Goal: Task Accomplishment & Management: Use online tool/utility

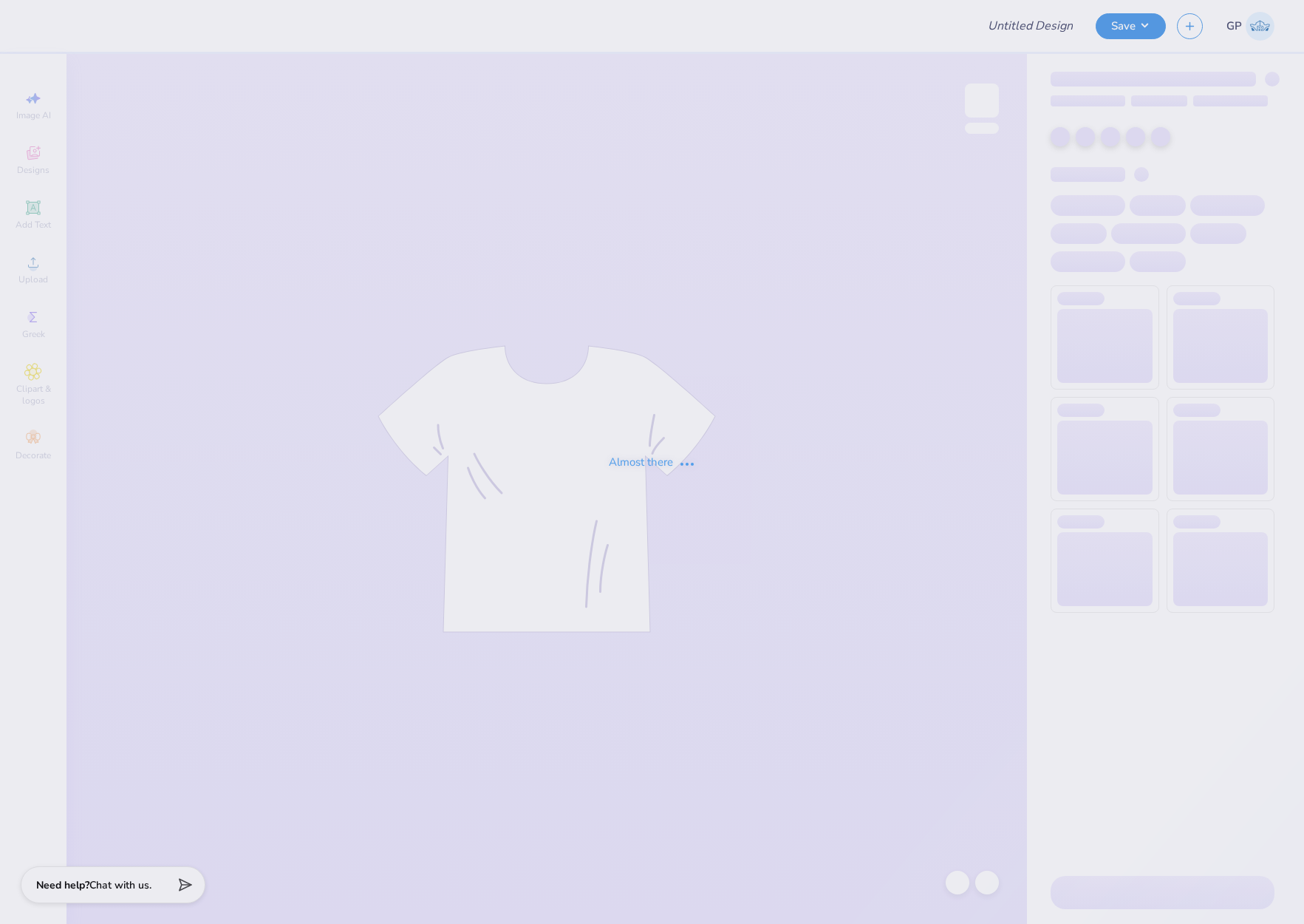
type input "[GEOGRAPHIC_DATA][US_STATE] : [PERSON_NAME]"
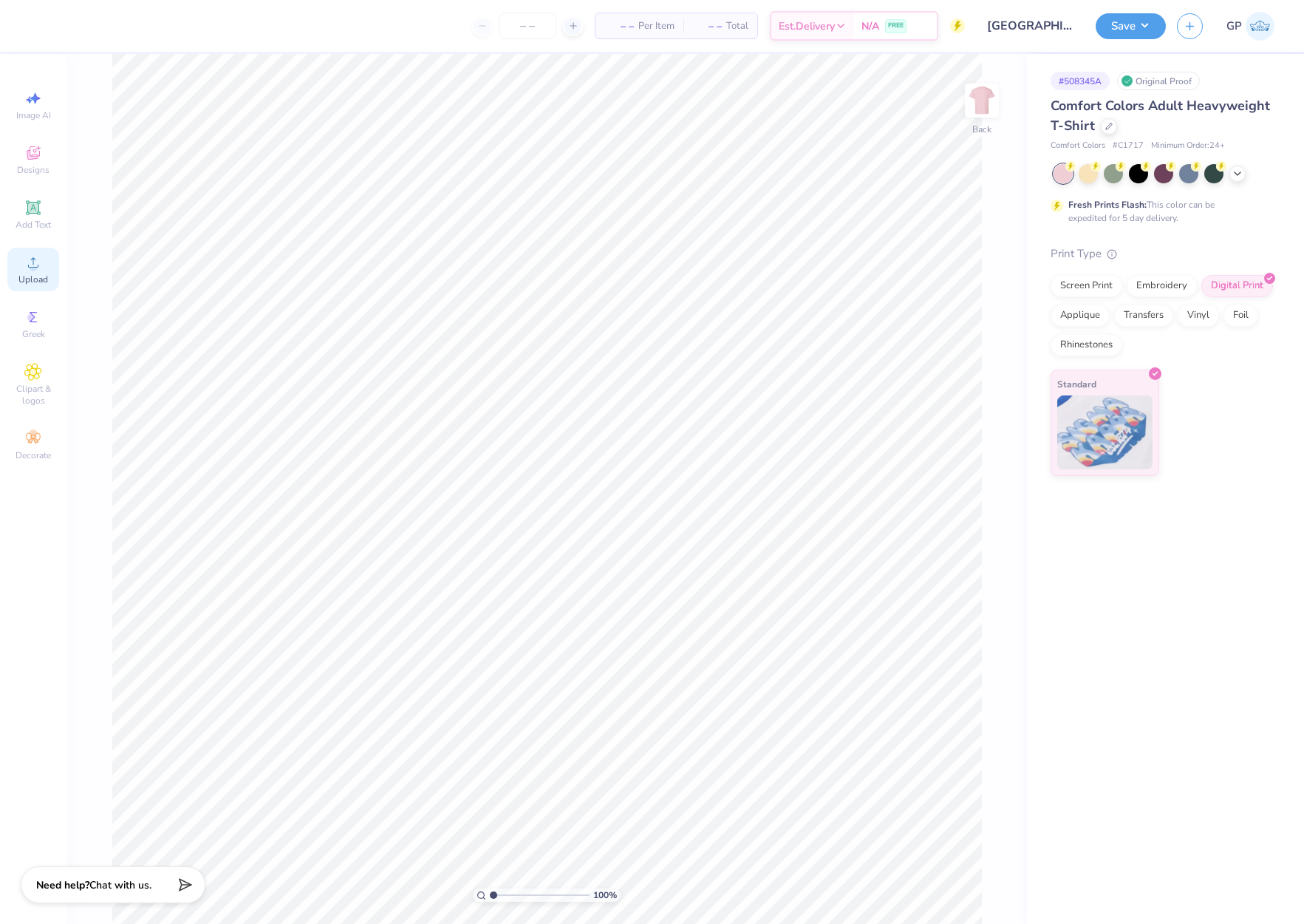
click at [36, 257] on icon at bounding box center [34, 263] width 18 height 18
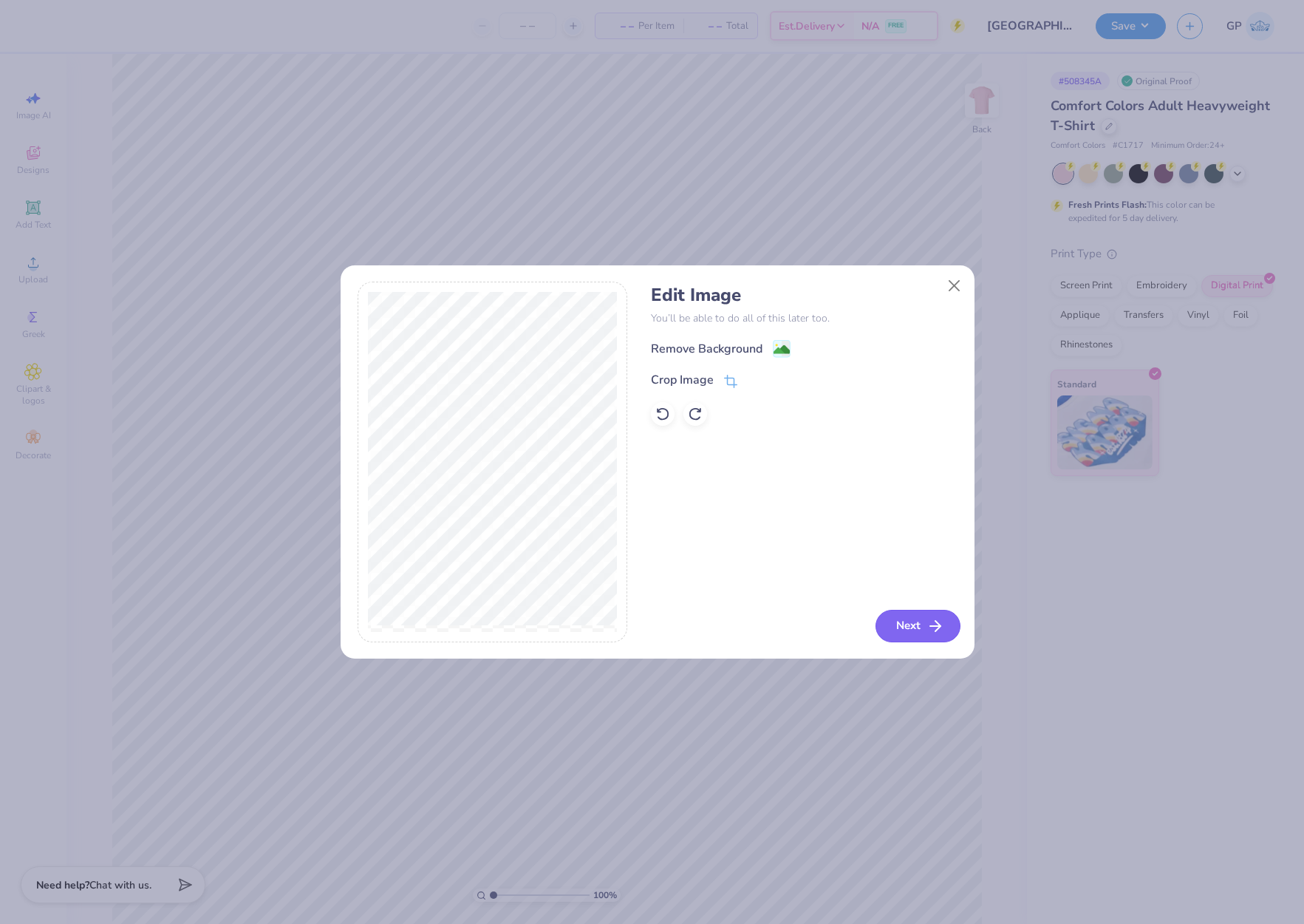
click at [924, 619] on button "Next" at bounding box center [918, 626] width 85 height 33
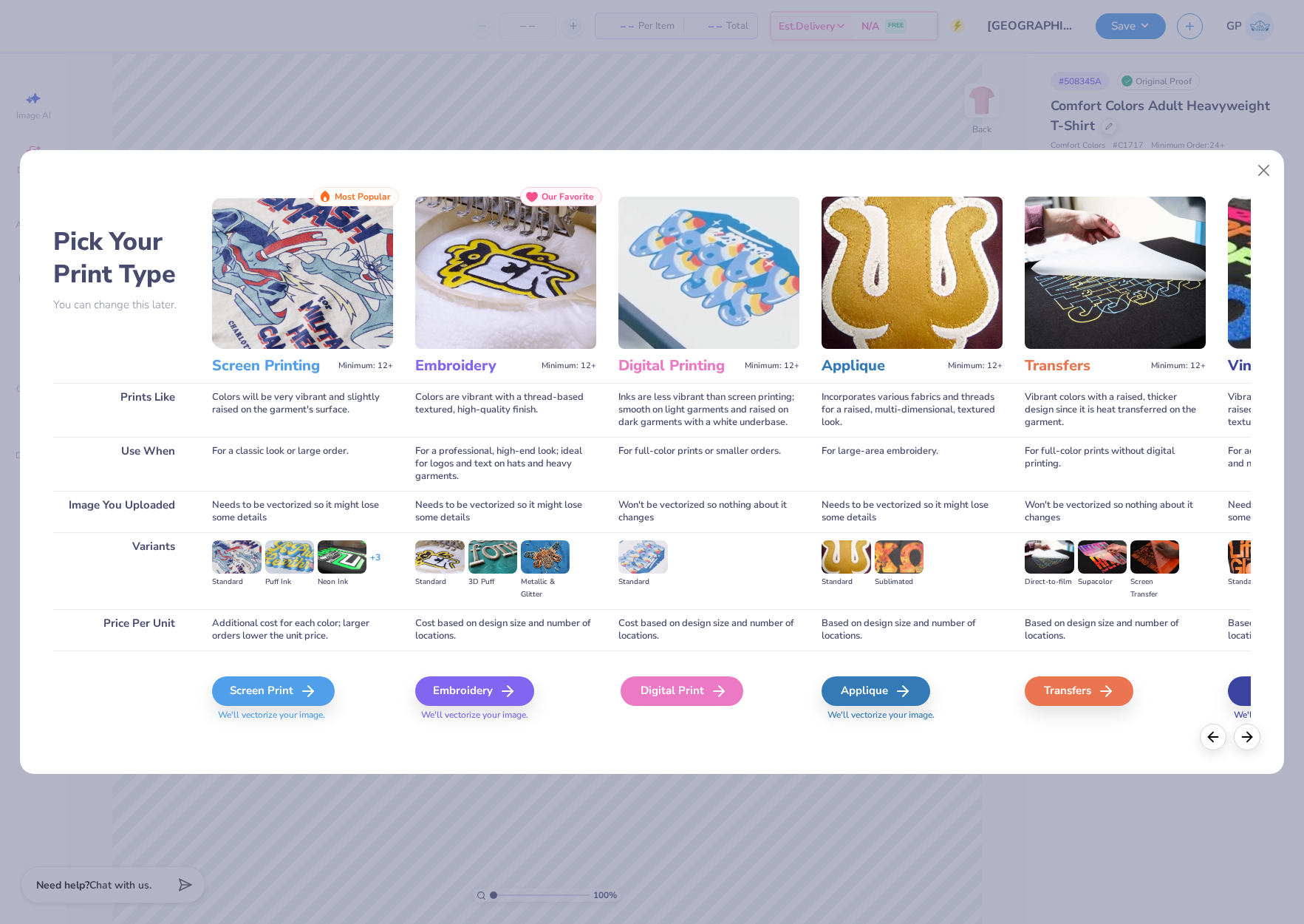
click at [653, 690] on div "Digital Print" at bounding box center [682, 690] width 123 height 30
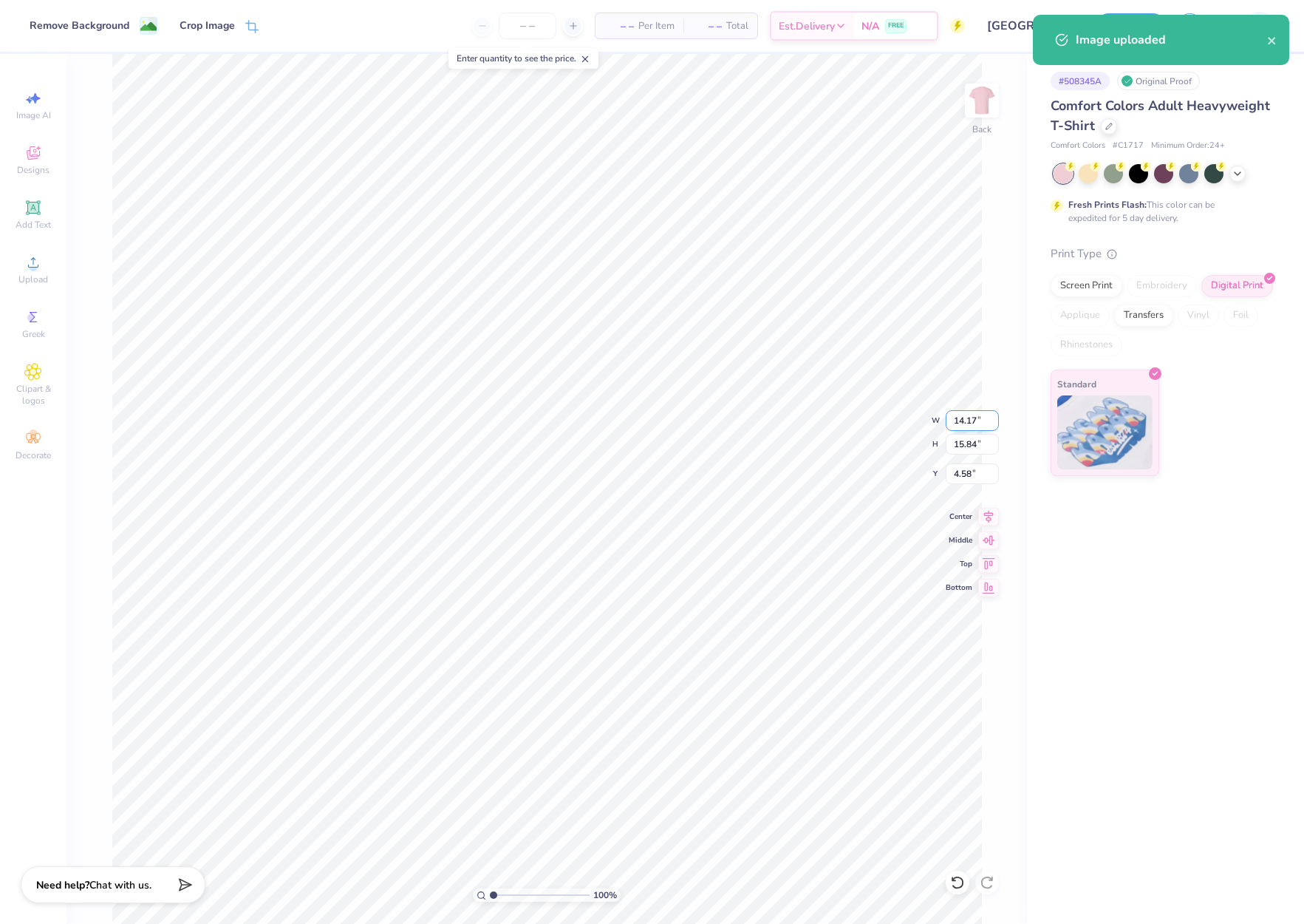
click at [956, 417] on input "14.17" at bounding box center [972, 421] width 53 height 21
type input "12.00"
type input "13.41"
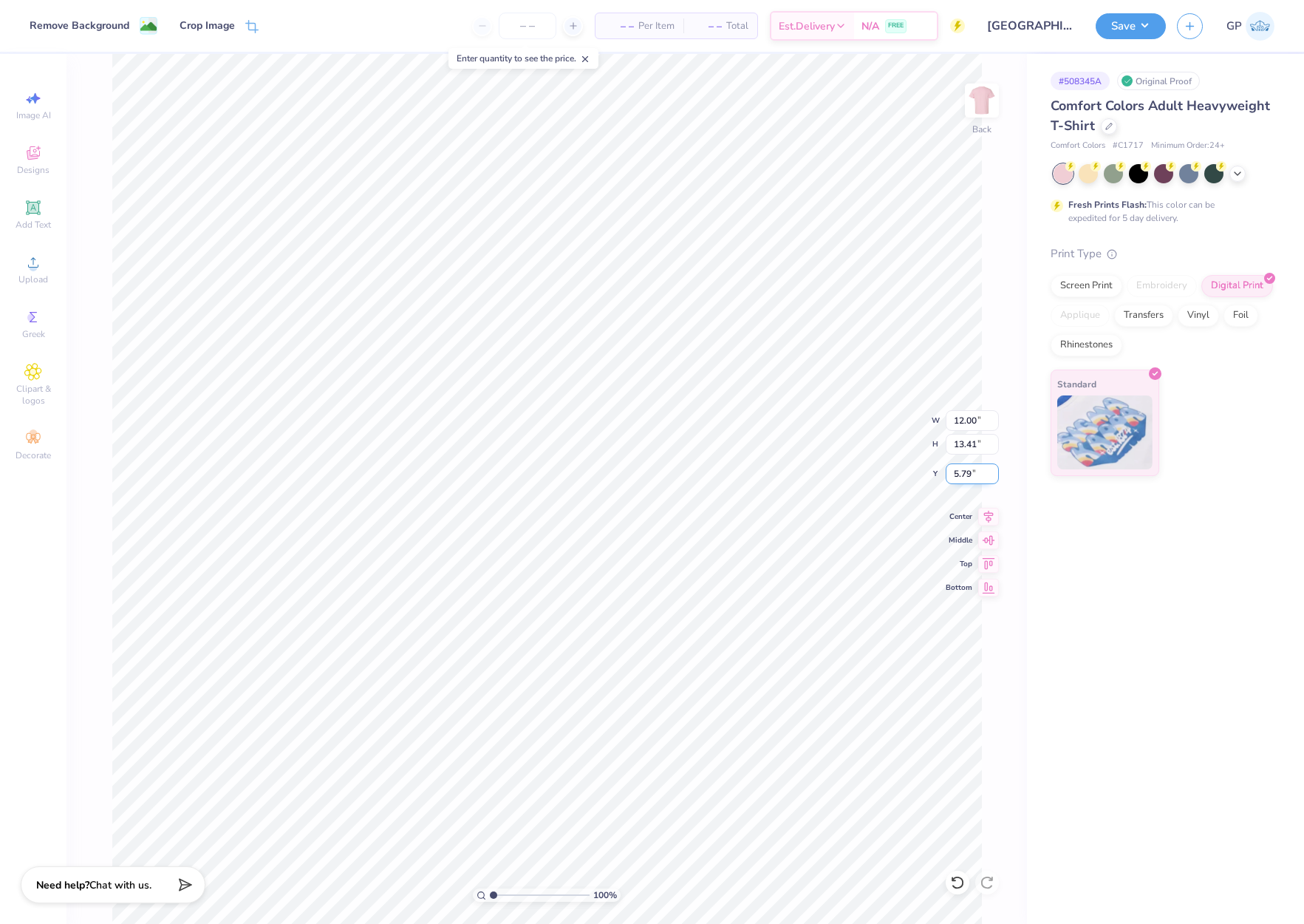
click at [964, 473] on input "5.79" at bounding box center [972, 474] width 53 height 21
type input "3.00"
click at [1113, 32] on button "Save" at bounding box center [1131, 24] width 70 height 26
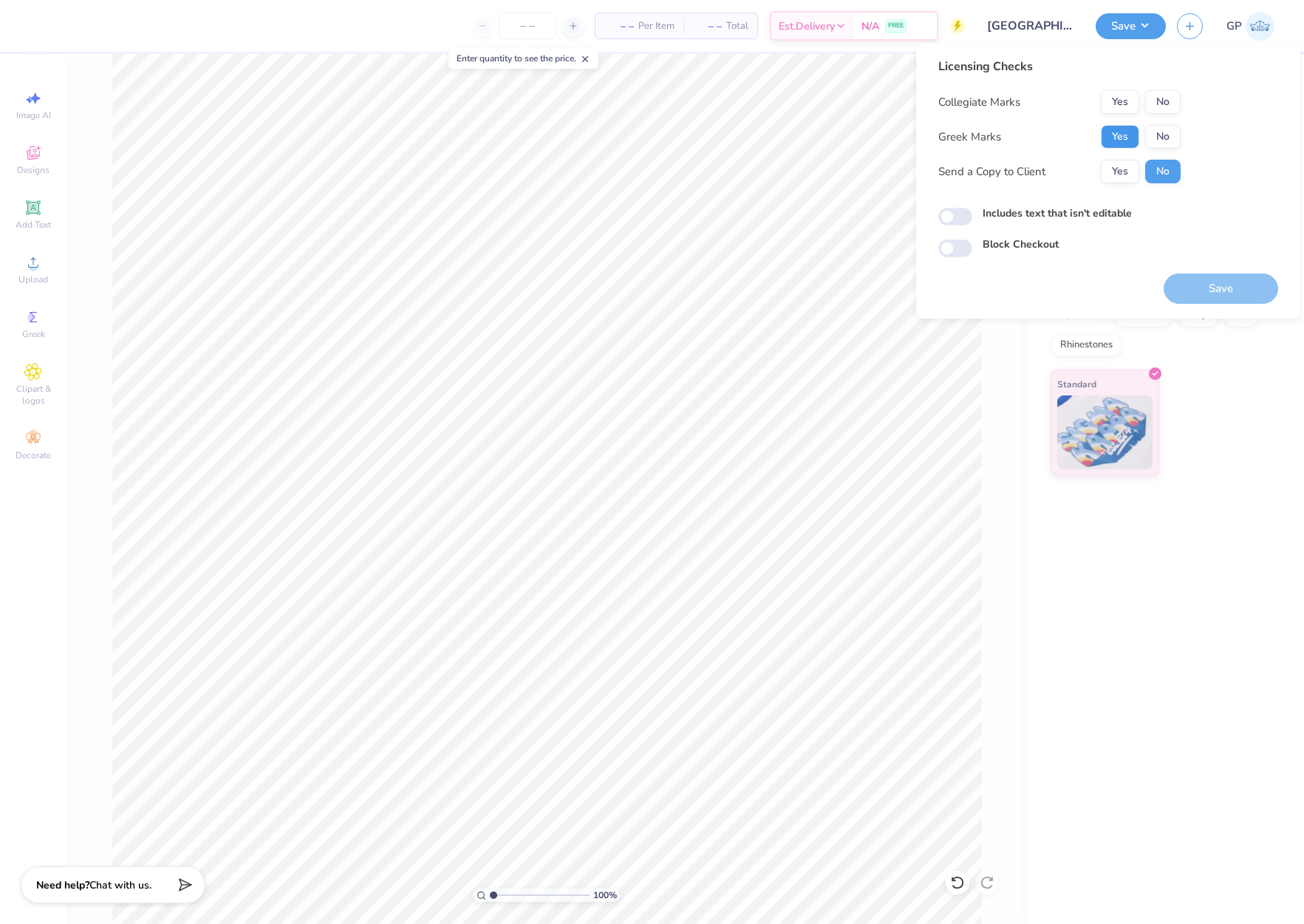
click at [1124, 136] on button "Yes" at bounding box center [1120, 136] width 38 height 24
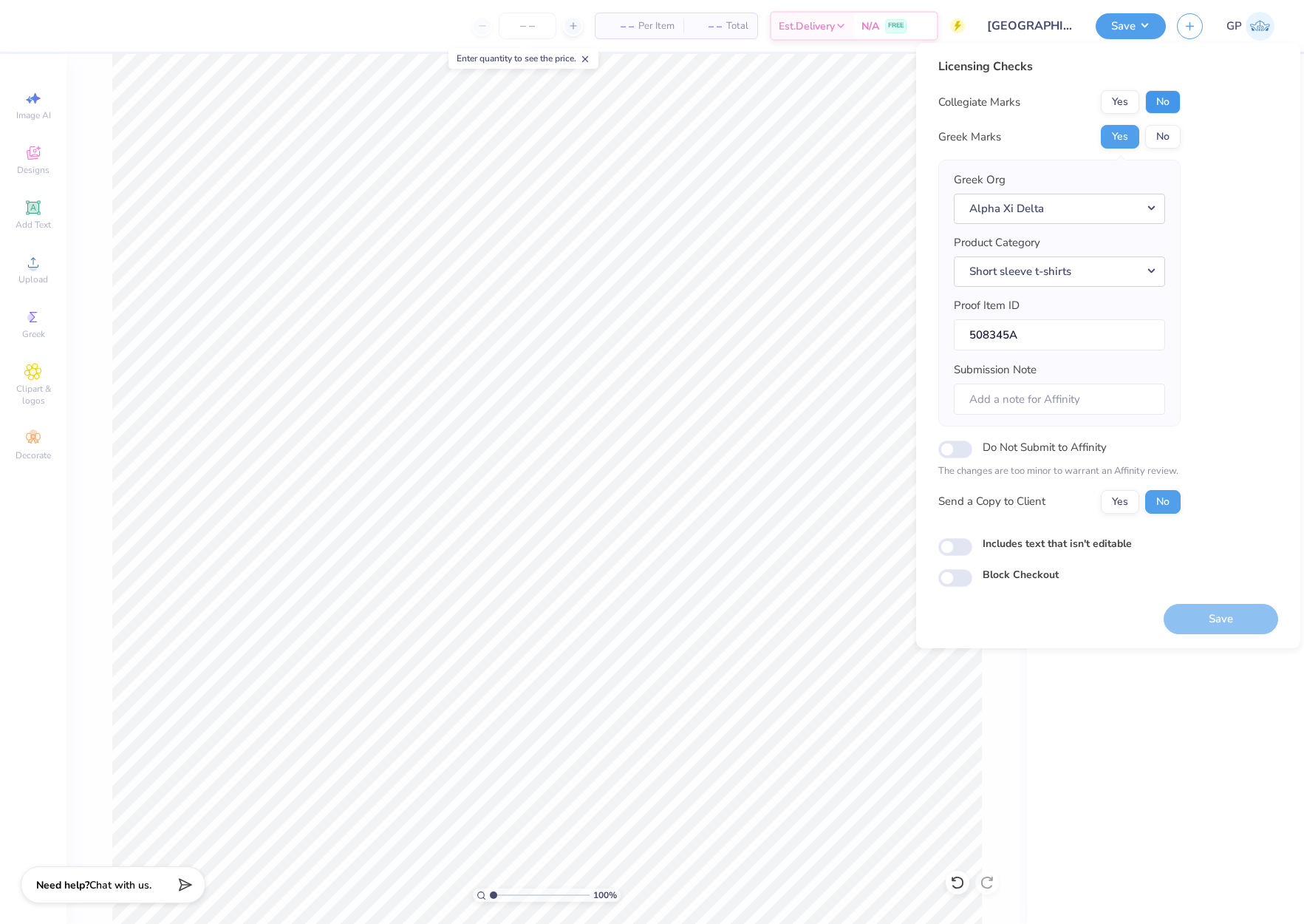
click at [1148, 105] on button "No" at bounding box center [1163, 102] width 35 height 24
click at [954, 551] on input "Includes text that isn't editable" at bounding box center [955, 547] width 34 height 18
checkbox input "true"
click at [1197, 619] on button "Save" at bounding box center [1221, 619] width 115 height 30
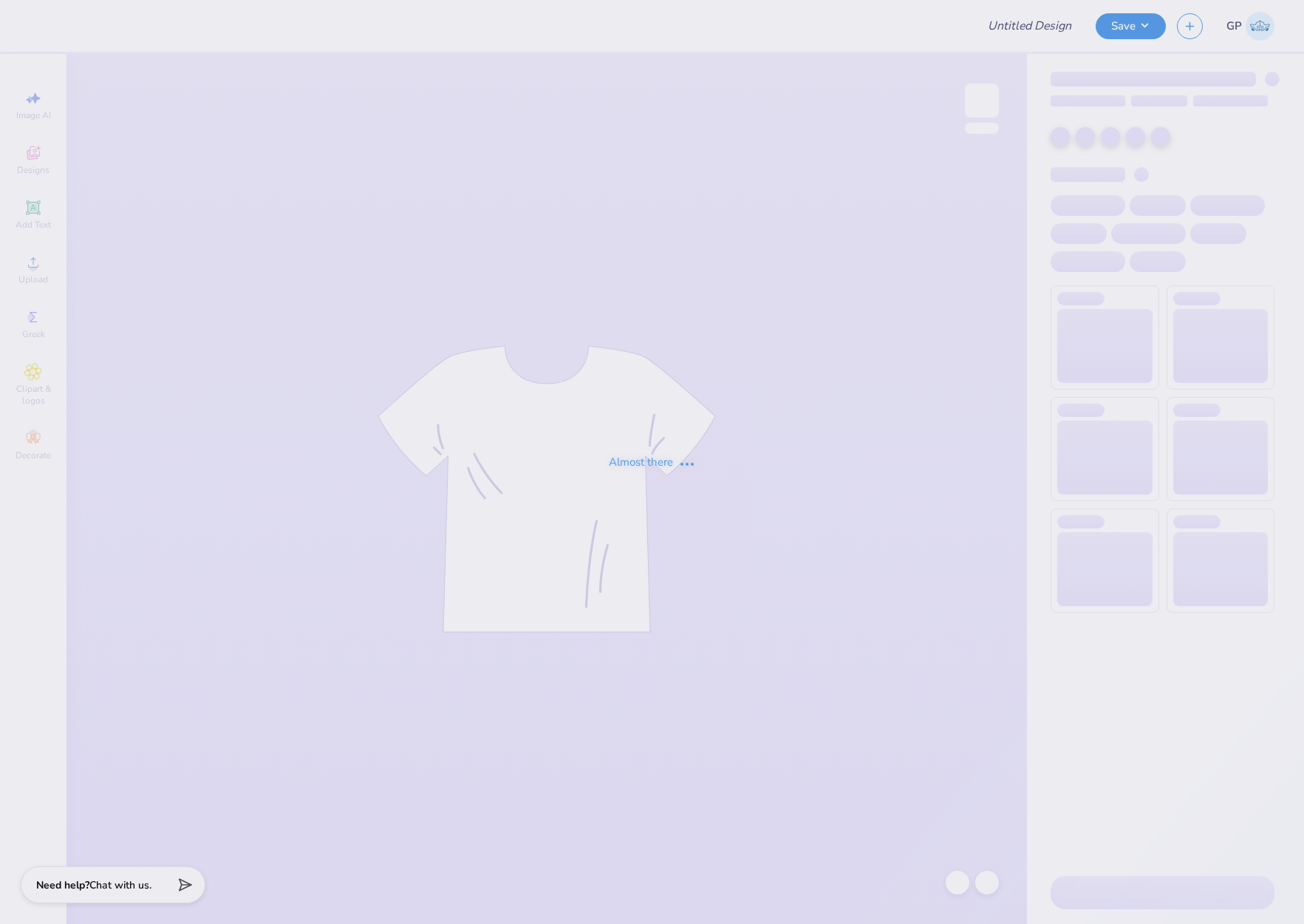
type input "Pumpkin shirt"
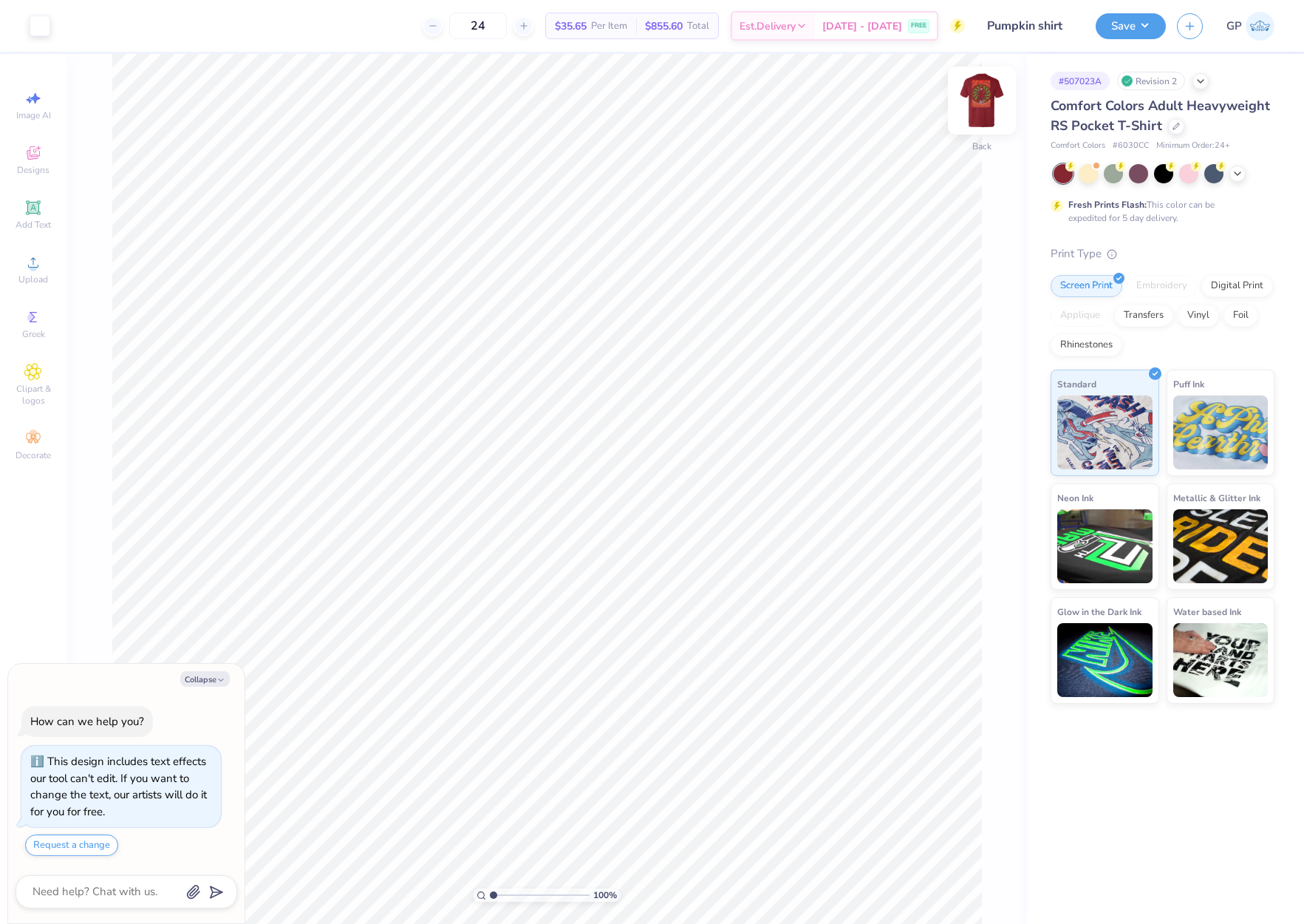
click at [974, 96] on img at bounding box center [982, 101] width 59 height 59
click at [38, 276] on span "Upload" at bounding box center [33, 279] width 30 height 12
click at [46, 263] on div "Upload" at bounding box center [33, 269] width 52 height 44
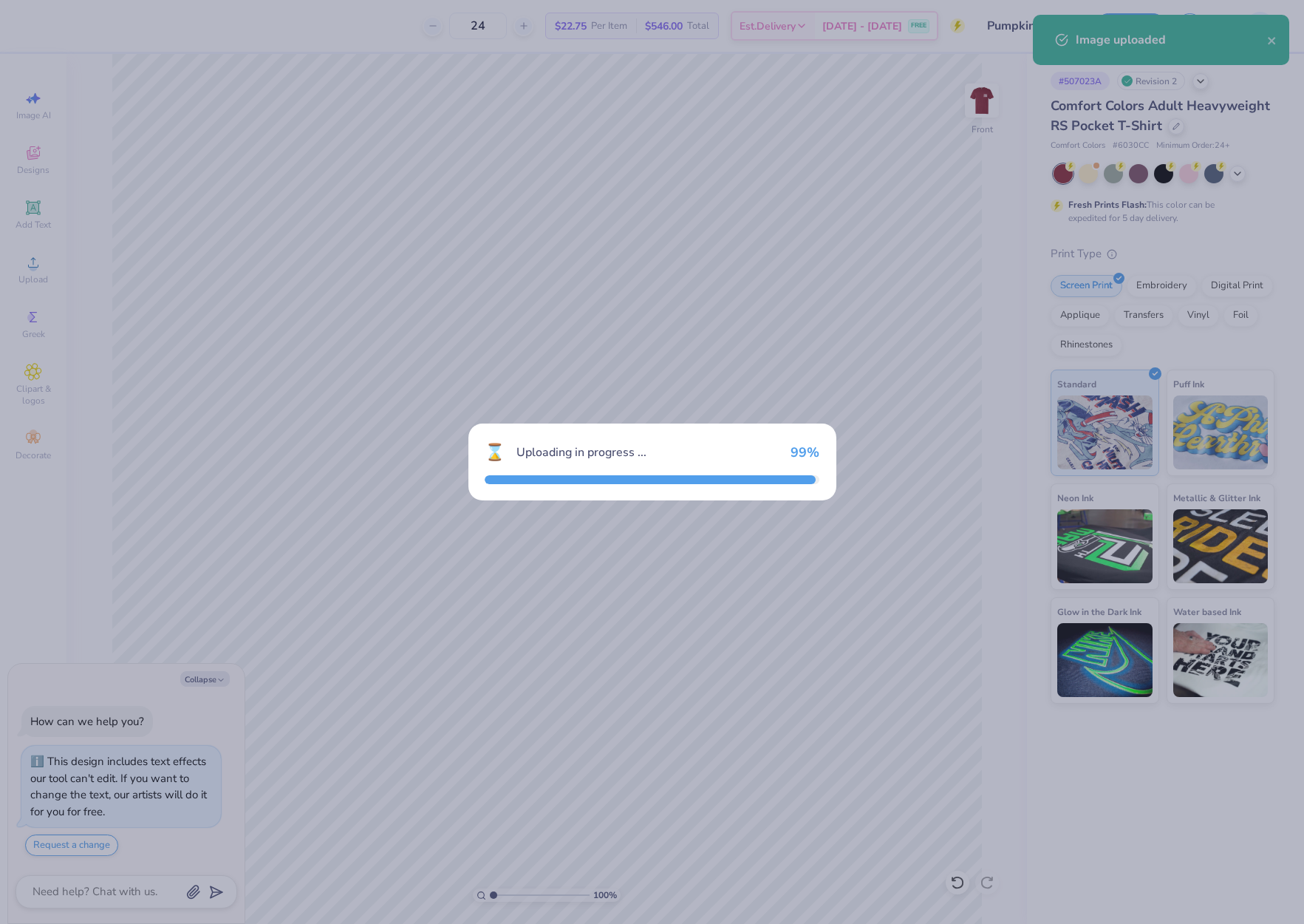
type textarea "x"
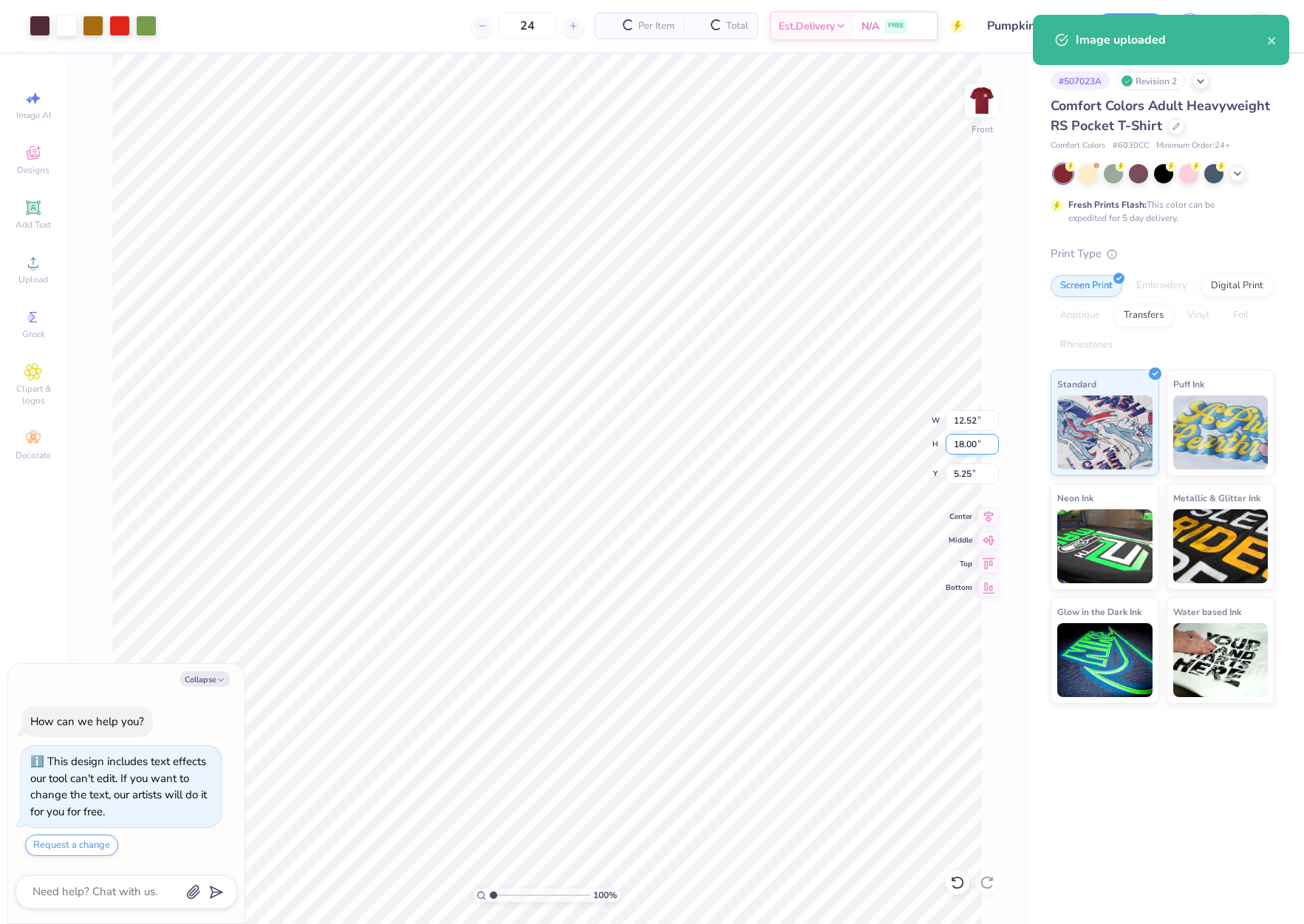
click at [968, 441] on input "18.00" at bounding box center [972, 444] width 53 height 21
type input "15"
click at [964, 475] on input "5.25" at bounding box center [972, 474] width 53 height 21
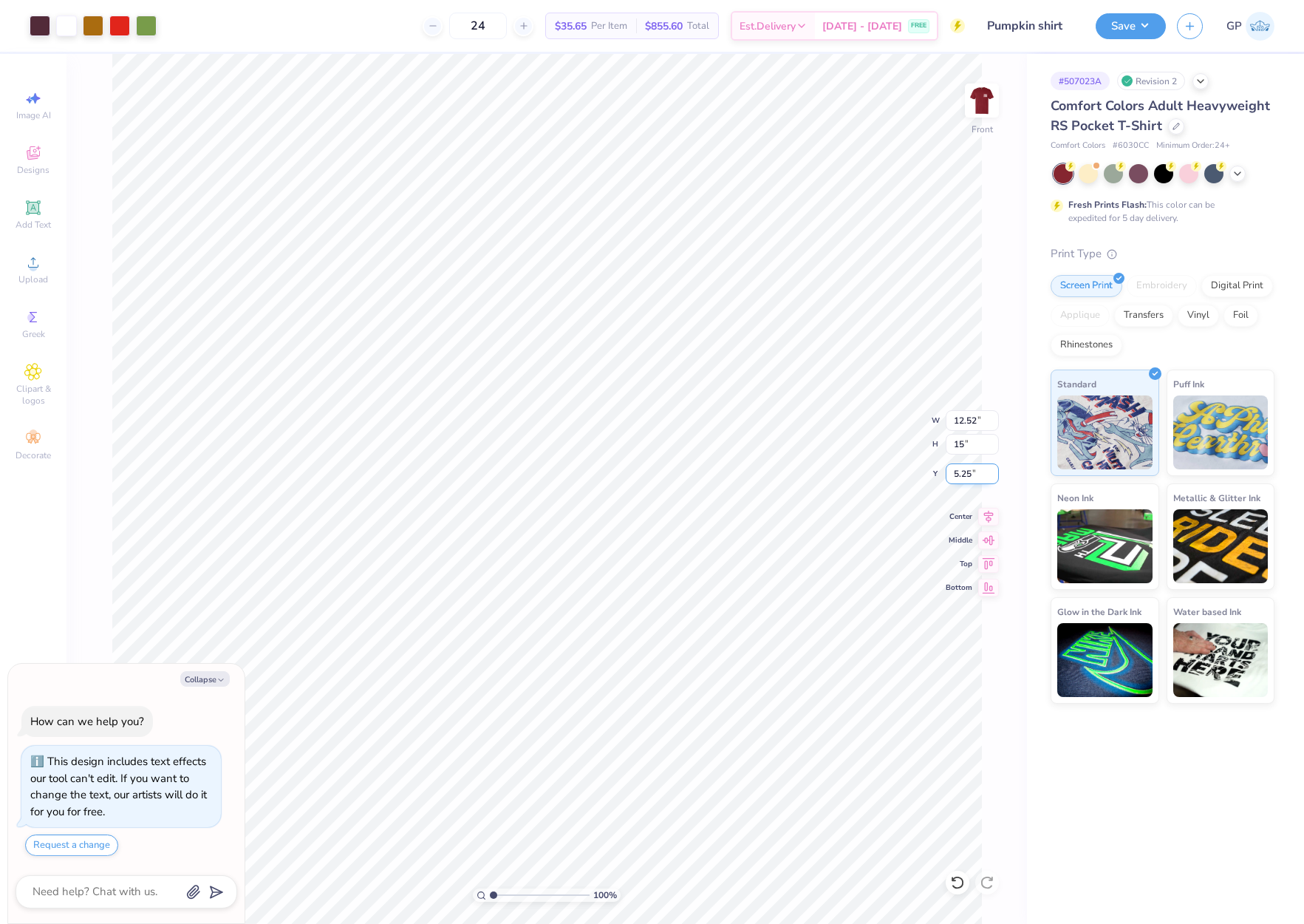
type textarea "x"
type input "10.43"
type input "15.00"
type input "3"
type textarea "x"
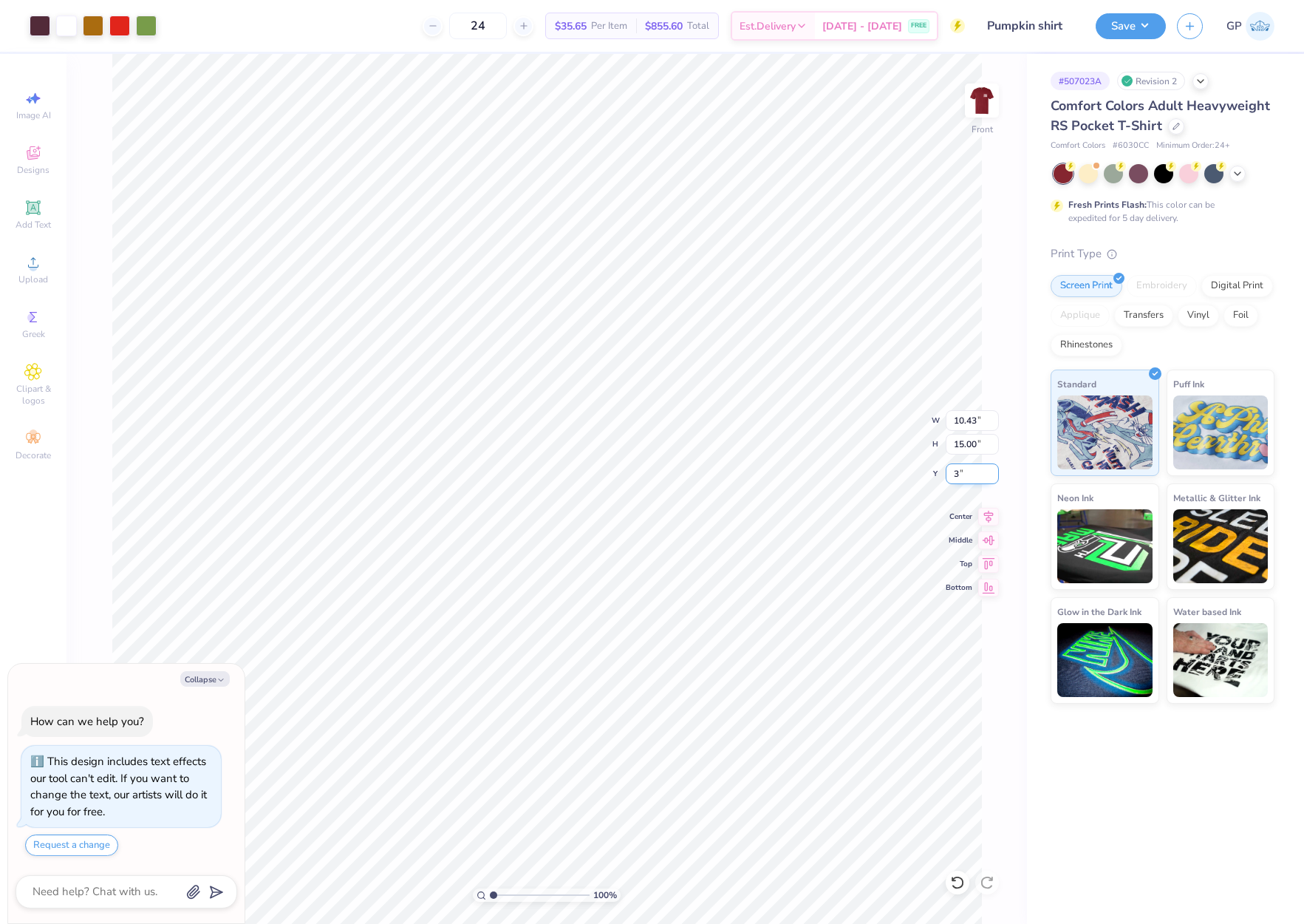
type input "3.00"
click at [1108, 31] on button "Save" at bounding box center [1131, 24] width 70 height 26
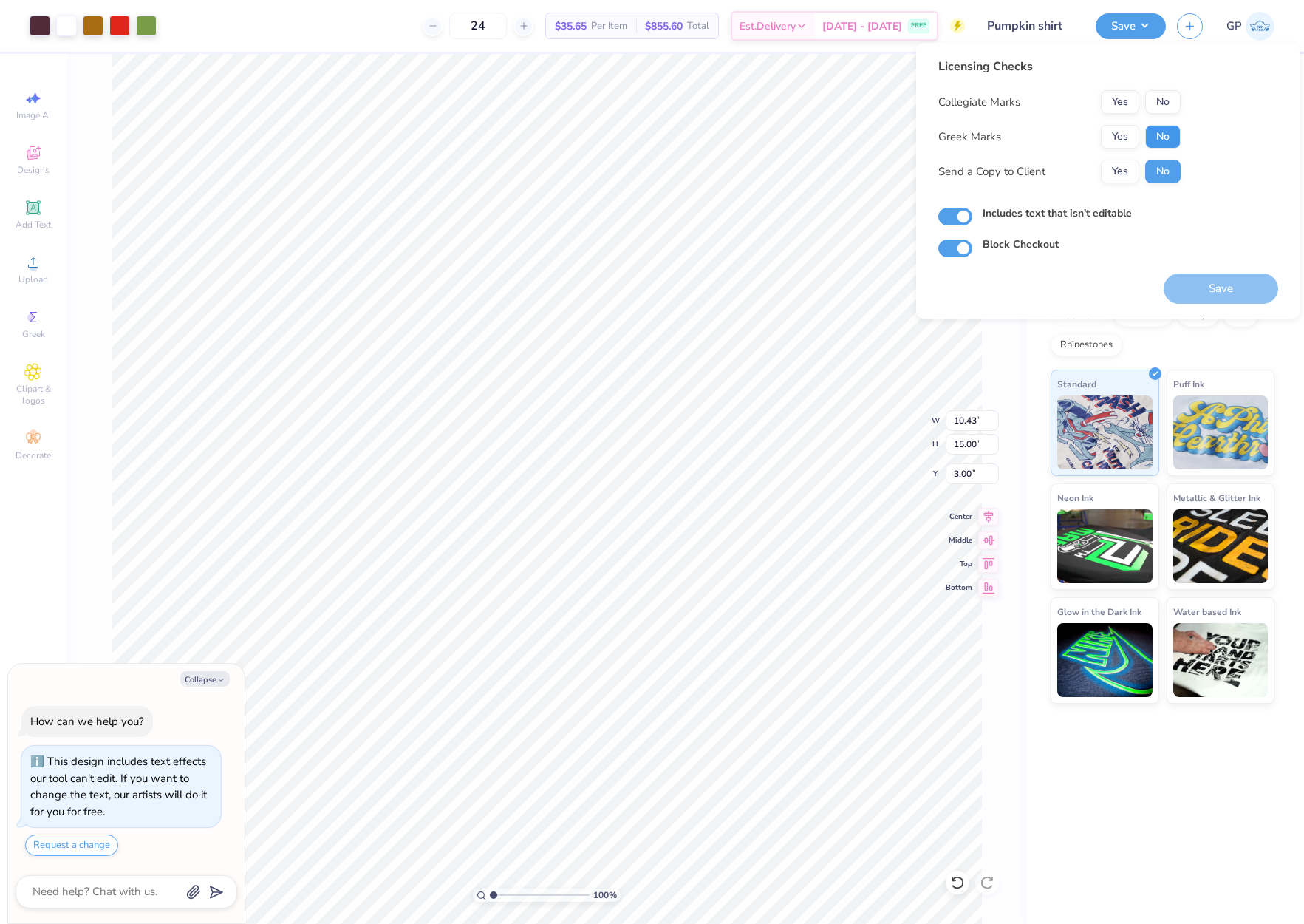
click at [1162, 132] on button "No" at bounding box center [1163, 136] width 35 height 24
click at [1164, 98] on button "No" at bounding box center [1163, 102] width 35 height 24
click at [1207, 286] on button "Save" at bounding box center [1221, 289] width 115 height 30
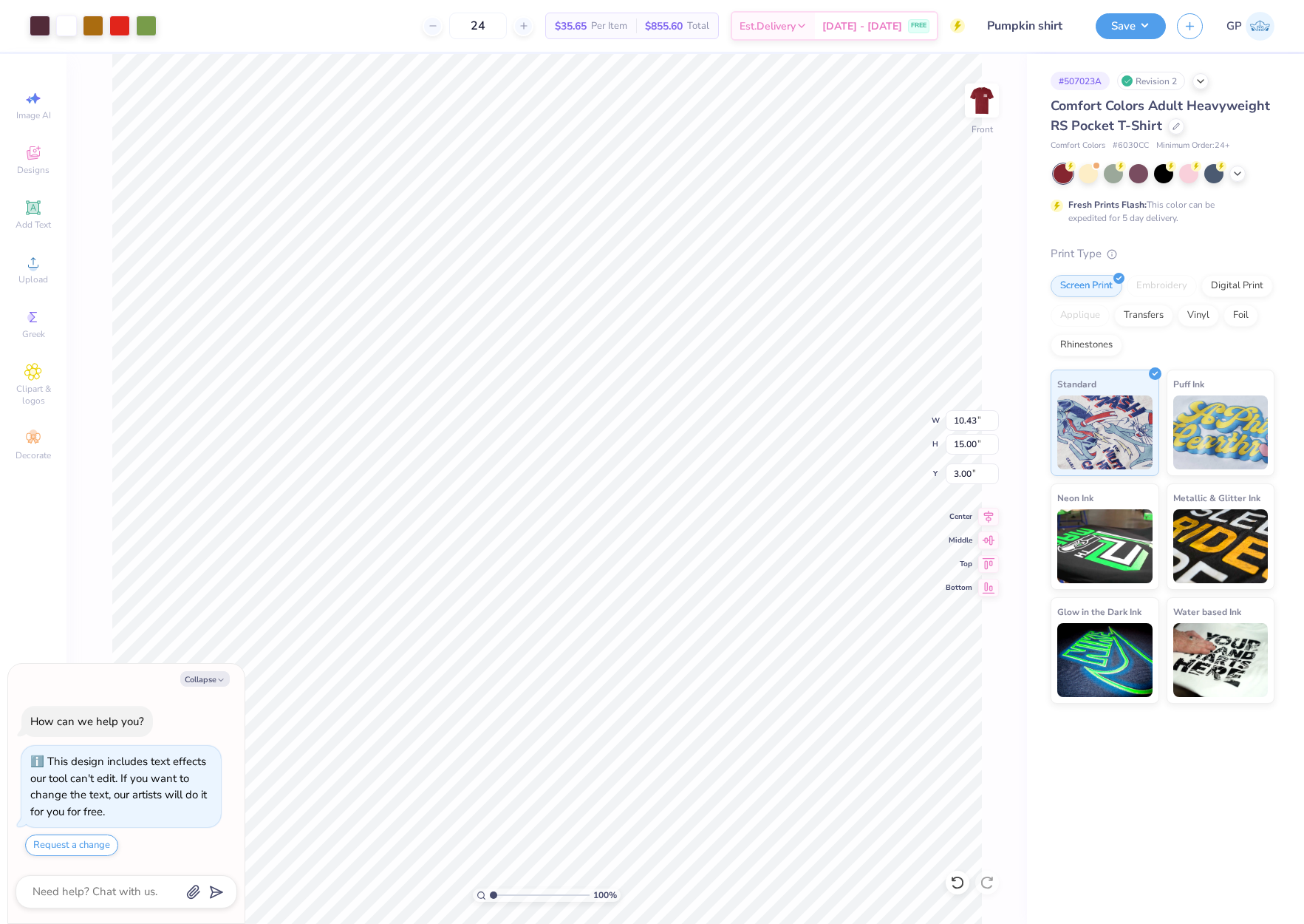
type textarea "x"
